Goal: Transaction & Acquisition: Purchase product/service

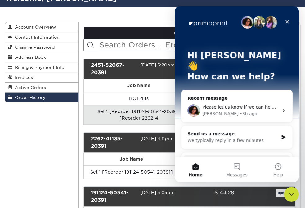
click at [221, 105] on span "Please let us know if we can help you further or if you have any other question…" at bounding box center [310, 107] width 217 height 5
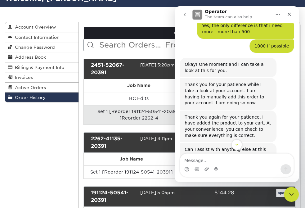
scroll to position [476, 0]
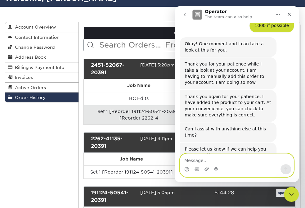
click at [223, 162] on textarea "Message…" at bounding box center [236, 158] width 113 height 11
type textarea "I will"
click at [286, 169] on icon "Send a message…" at bounding box center [285, 169] width 5 height 5
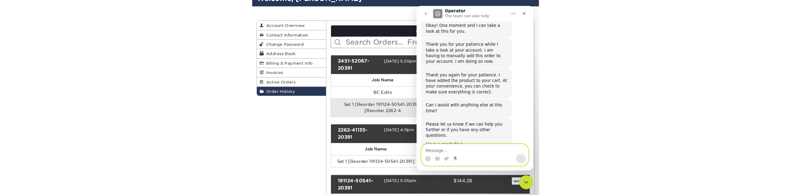
scroll to position [495, 0]
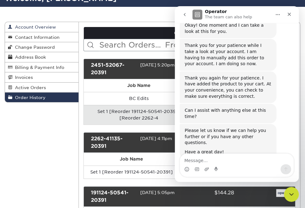
click at [45, 29] on span "Account Overview" at bounding box center [33, 26] width 43 height 5
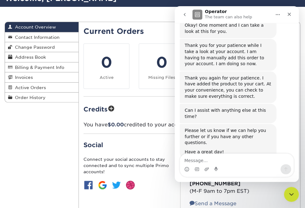
click at [140, 21] on div "Account Overview Account Overview Contact Information Change Password Address B…" at bounding box center [152, 127] width 305 height 240
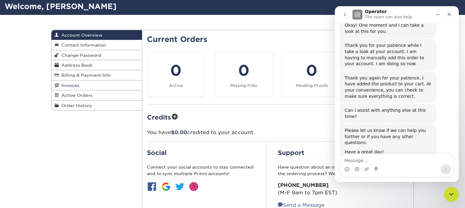
click at [75, 84] on span "Invoices" at bounding box center [69, 85] width 20 height 5
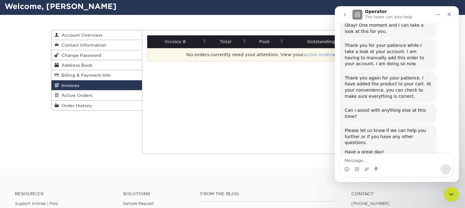
click at [305, 55] on link "active orders" at bounding box center [319, 54] width 30 height 5
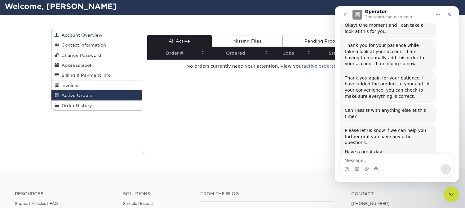
click at [90, 37] on link "Account Overview" at bounding box center [96, 35] width 91 height 10
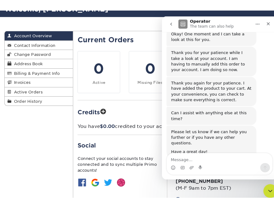
scroll to position [33, 0]
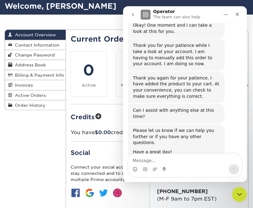
click at [30, 150] on div "Account Overview Account Overview Contact Information Change Password Address B…" at bounding box center [126, 135] width 253 height 240
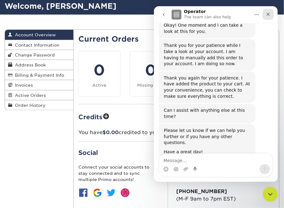
click at [269, 12] on icon "Close" at bounding box center [268, 14] width 5 height 5
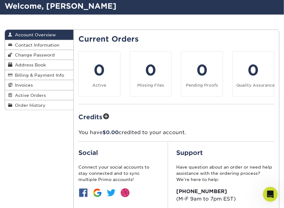
scroll to position [495, 0]
click at [265, 190] on div "Open Intercom Messenger" at bounding box center [270, 193] width 20 height 20
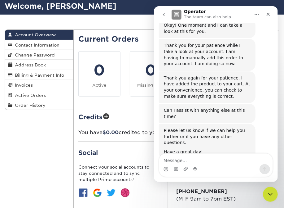
click at [132, 113] on h2 "Credits" at bounding box center [176, 117] width 196 height 10
click at [271, 13] on div "Close" at bounding box center [268, 14] width 11 height 11
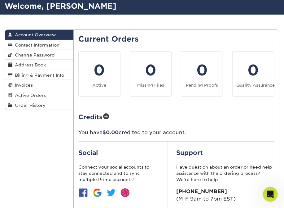
click at [33, 36] on span "Account Overview" at bounding box center [33, 34] width 43 height 5
drag, startPoint x: 1, startPoint y: 37, endPoint x: -4, endPoint y: 38, distance: 4.7
click at [0, 38] on html "Resources Menu Search Products Account Welcome, Juliana Account Dashboard Activ…" at bounding box center [142, 204] width 284 height 475
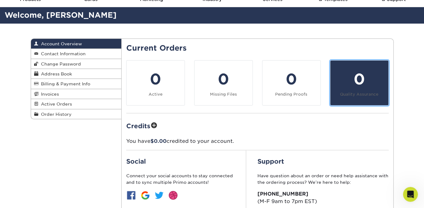
scroll to position [0, 0]
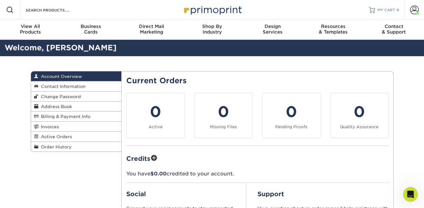
click at [305, 10] on span "MY CART" at bounding box center [386, 9] width 18 height 5
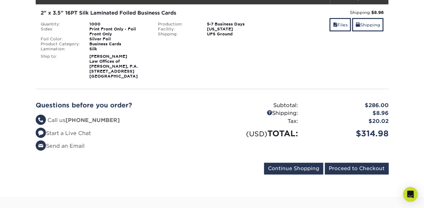
scroll to position [103, 0]
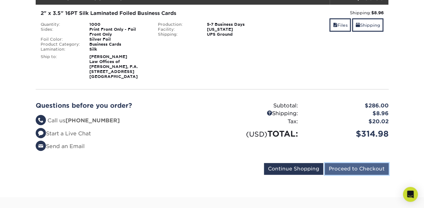
click at [368, 170] on input "Proceed to Checkout" at bounding box center [357, 169] width 64 height 12
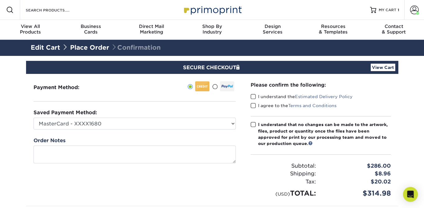
click at [254, 98] on span at bounding box center [253, 97] width 5 height 6
click at [0, 0] on input "I understand the Estimated Delivery Policy" at bounding box center [0, 0] width 0 height 0
click at [252, 103] on span at bounding box center [253, 106] width 5 height 6
click at [0, 0] on input "I agree to the Terms and Conditions" at bounding box center [0, 0] width 0 height 0
click at [252, 123] on span at bounding box center [253, 125] width 5 height 6
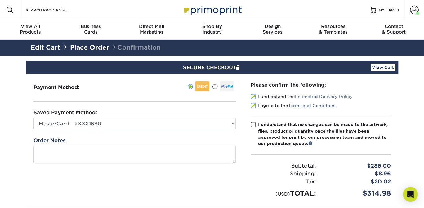
click at [0, 0] on input "I understand that no changes can be made to the artwork, files, product or quan…" at bounding box center [0, 0] width 0 height 0
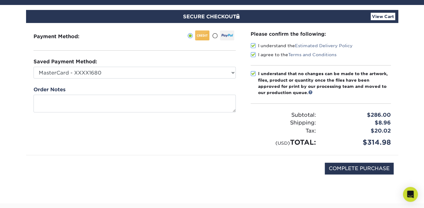
scroll to position [82, 0]
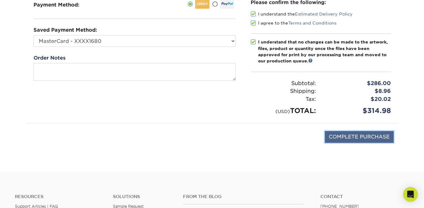
click at [357, 136] on input "COMPLETE PURCHASE" at bounding box center [359, 137] width 69 height 12
type input "PROCESSING, PLEASE WAIT..."
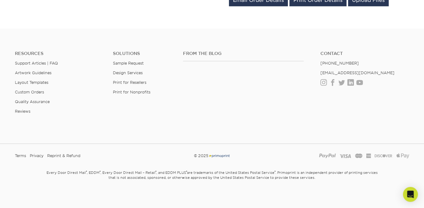
scroll to position [369, 0]
